Goal: Obtain resource: Obtain resource

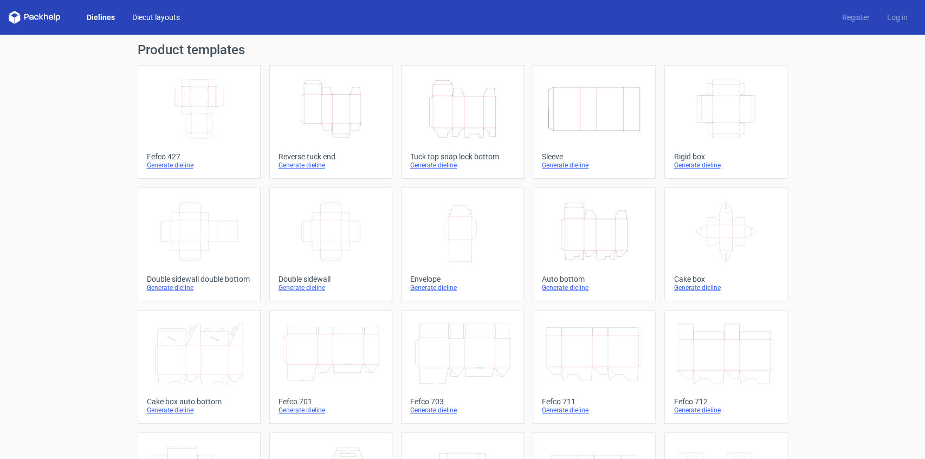
click at [151, 18] on link "Diecut layouts" at bounding box center [156, 17] width 65 height 11
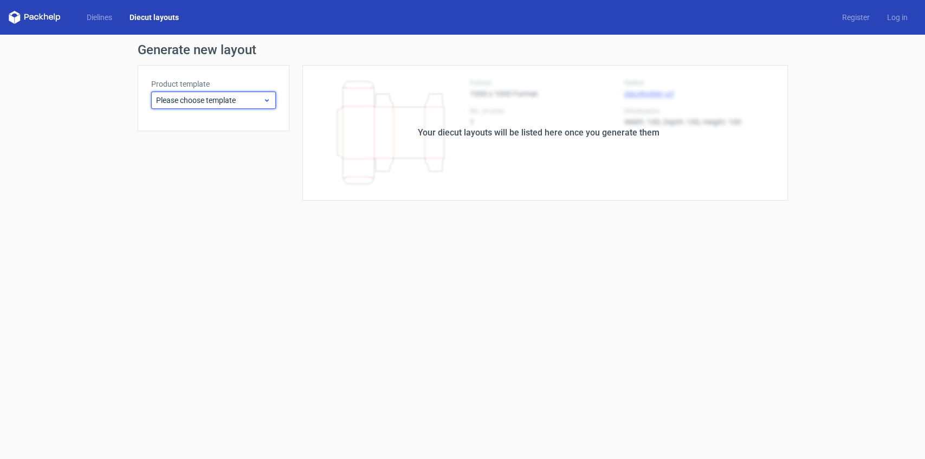
click at [244, 105] on div "Please choose template" at bounding box center [213, 100] width 125 height 17
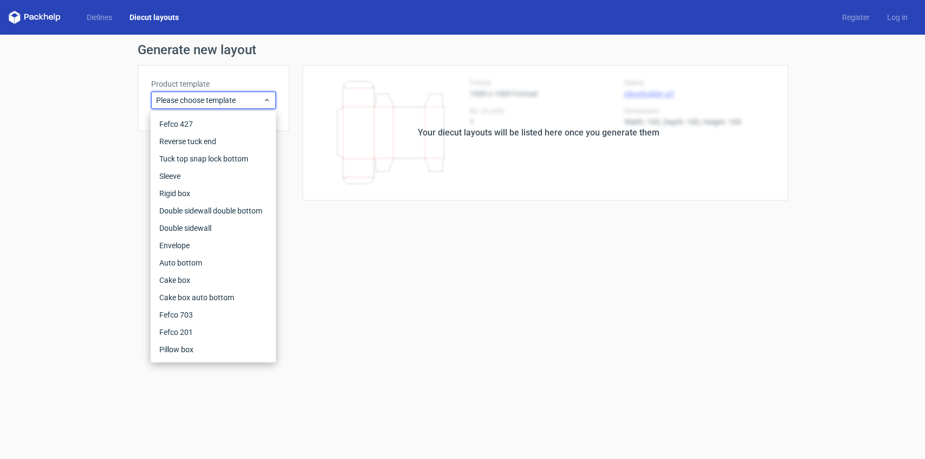
click at [431, 136] on div "Your diecut layouts will be listed here once you generate them" at bounding box center [539, 132] width 242 height 13
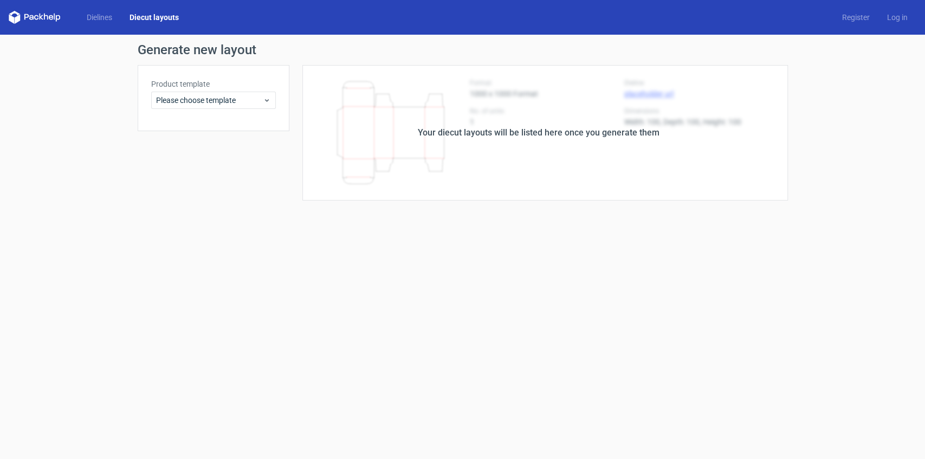
click at [444, 146] on div "Your diecut layouts will be listed here once you generate them" at bounding box center [538, 132] width 498 height 135
click at [250, 100] on span "Please choose template" at bounding box center [209, 100] width 107 height 11
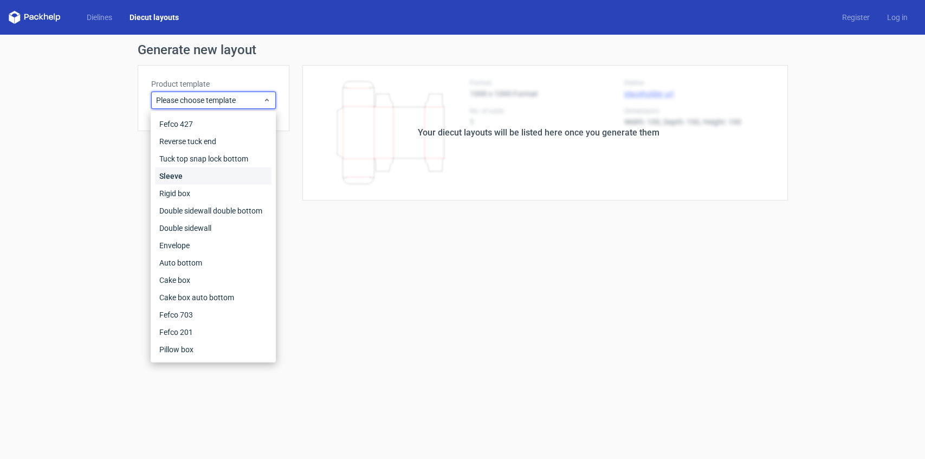
click at [222, 177] on div "Sleeve" at bounding box center [213, 175] width 116 height 17
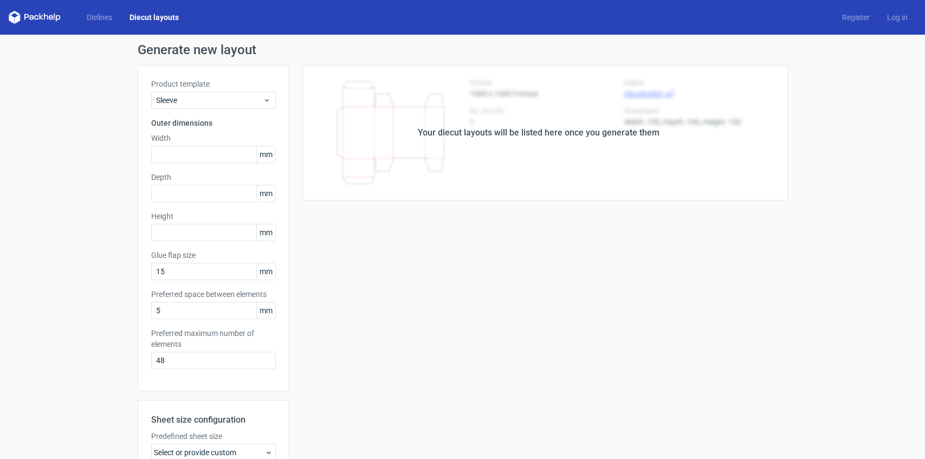
click at [455, 159] on div "Your diecut layouts will be listed here once you generate them" at bounding box center [538, 132] width 498 height 135
